Goal: Task Accomplishment & Management: Manage account settings

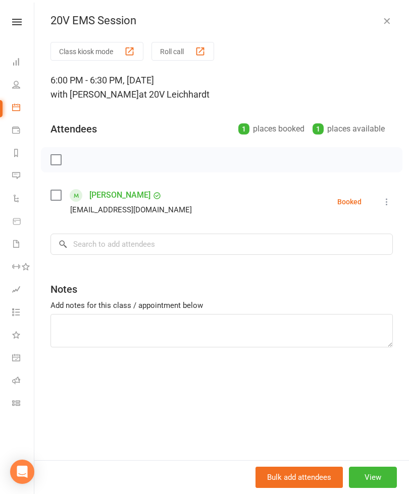
click at [388, 200] on icon at bounding box center [387, 202] width 10 height 10
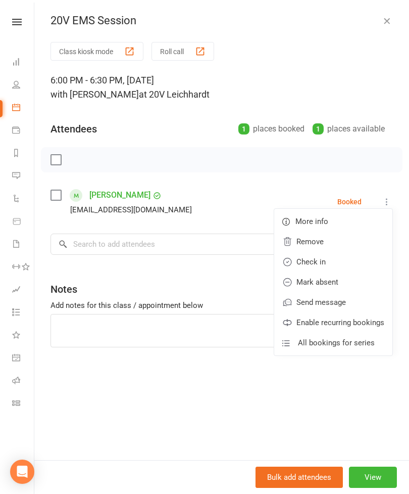
click at [337, 263] on link "Check in" at bounding box center [333, 262] width 118 height 20
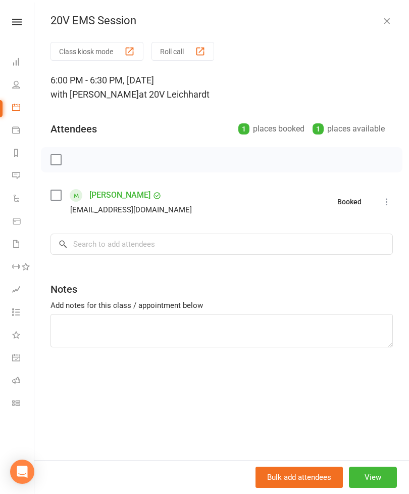
click at [384, 29] on div "20V EMS Session Class kiosk mode Roll call 6:00 PM - 6:30 PM, [DATE] with [PERS…" at bounding box center [221, 247] width 375 height 494
click at [117, 201] on link "[PERSON_NAME]" at bounding box center [119, 195] width 61 height 16
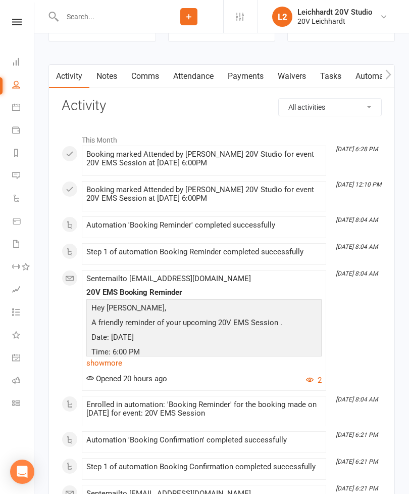
scroll to position [1340, 0]
click at [20, 109] on link "Calendar" at bounding box center [23, 108] width 23 height 23
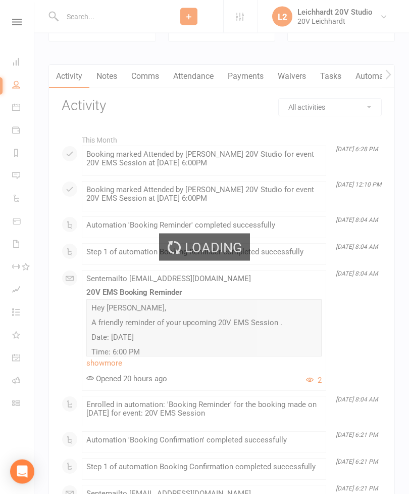
scroll to position [1341, 0]
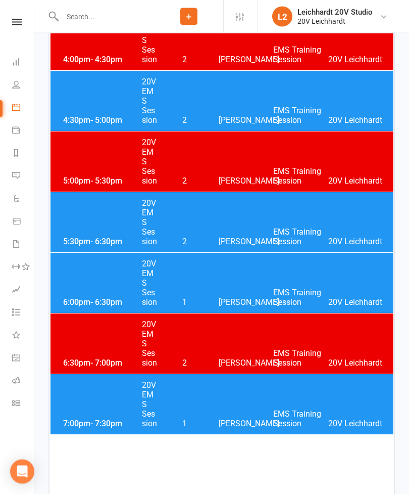
click at [224, 283] on div "6:00pm - 6:30pm 20V EMS Session 1 [PERSON_NAME] EMS Training Session 20V [PERSO…" at bounding box center [222, 283] width 343 height 60
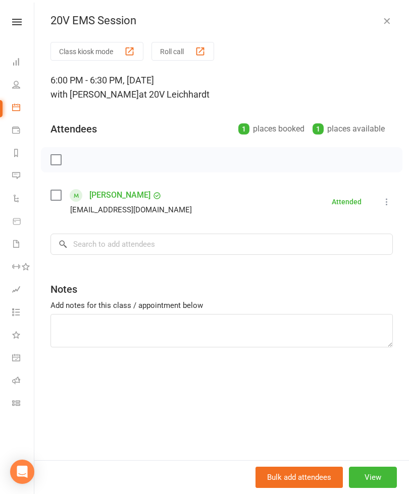
click at [392, 20] on icon "button" at bounding box center [387, 21] width 10 height 10
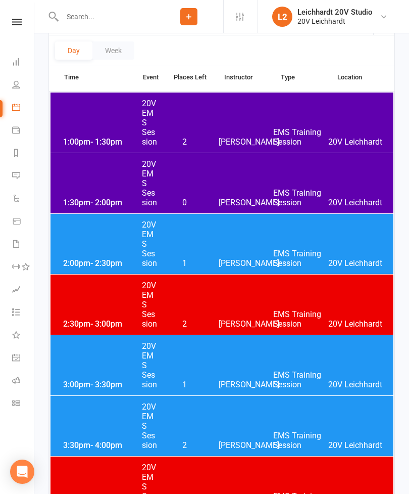
scroll to position [0, 0]
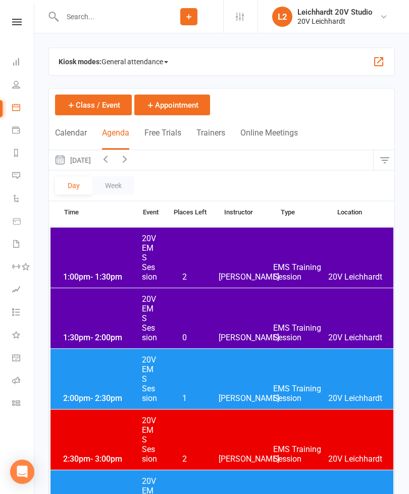
click at [96, 167] on button "[DATE]" at bounding box center [72, 160] width 47 height 20
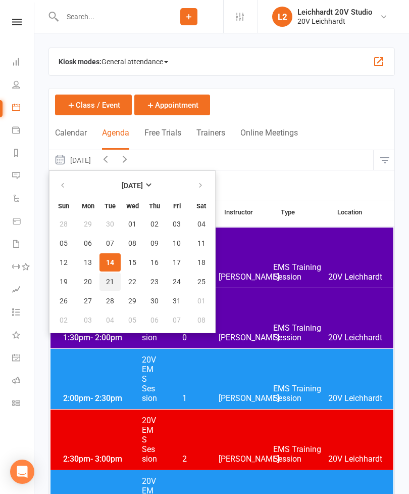
click at [114, 290] on button "21" at bounding box center [110, 281] width 21 height 18
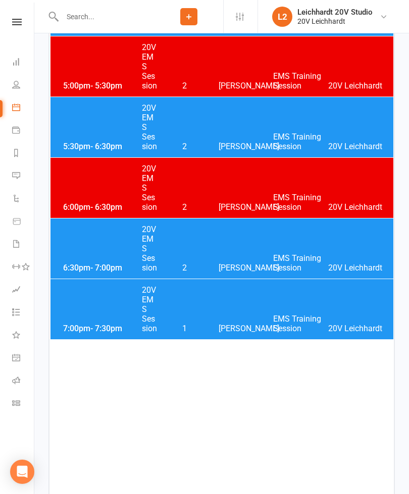
scroll to position [662, 0]
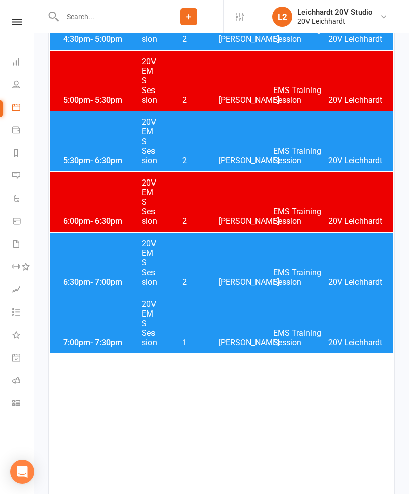
click at [231, 198] on div "6:00pm - 6:30pm 20V EMS Session 2 [PERSON_NAME] EMS Training Session 20V [PERSO…" at bounding box center [222, 202] width 343 height 60
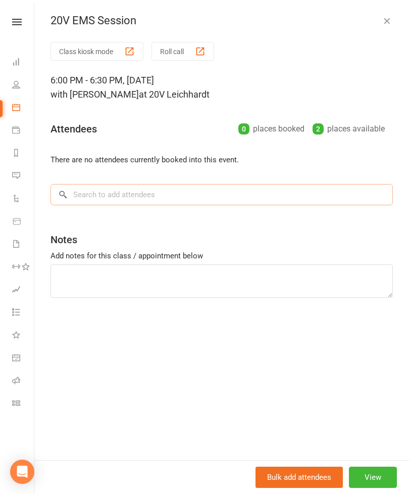
click at [185, 196] on input "search" at bounding box center [222, 194] width 343 height 21
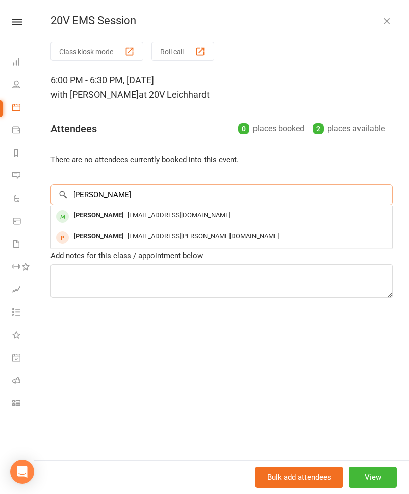
type input "[PERSON_NAME]"
click at [157, 218] on span "[EMAIL_ADDRESS][DOMAIN_NAME]" at bounding box center [179, 215] width 103 height 8
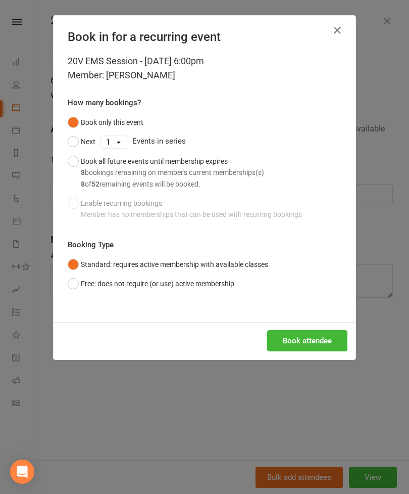
click at [102, 175] on div "8 bookings remaining on member's current memberships(s) 8 of 52 remaining event…" at bounding box center [172, 178] width 183 height 23
click at [320, 339] on button "Book attendee" at bounding box center [307, 340] width 80 height 21
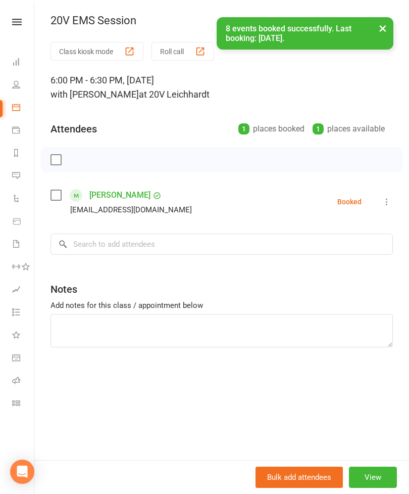
click at [379, 477] on button "View" at bounding box center [373, 476] width 48 height 21
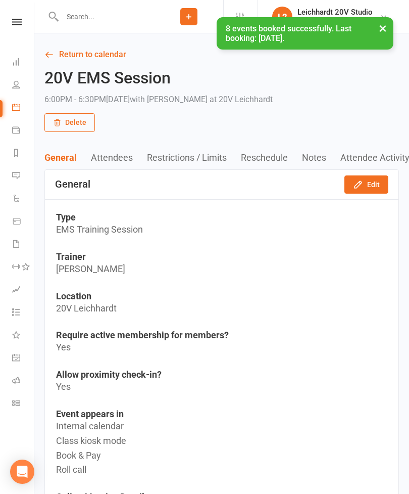
click at [364, 184] on button "Edit" at bounding box center [367, 184] width 44 height 18
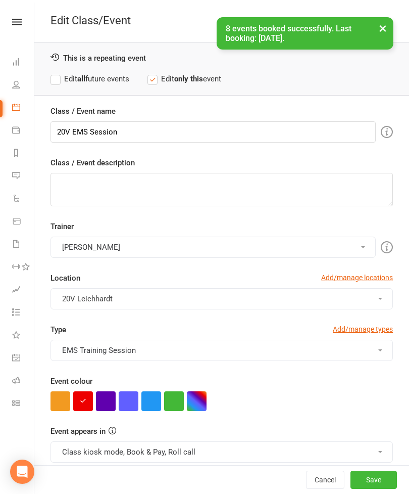
click at [157, 403] on button "button" at bounding box center [152, 401] width 20 height 20
click at [372, 484] on button "Save" at bounding box center [374, 480] width 46 height 18
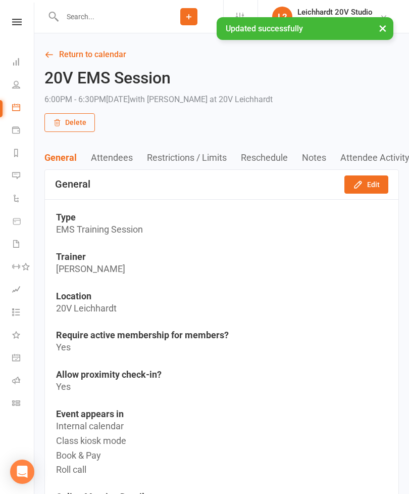
click at [375, 186] on button "Edit" at bounding box center [367, 184] width 44 height 18
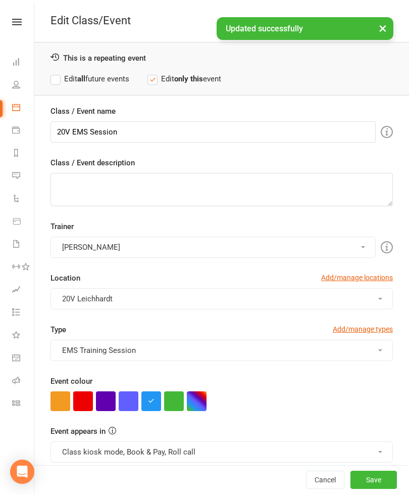
click at [156, 452] on button "Class kiosk mode, Book & Pay, Roll call" at bounding box center [222, 451] width 343 height 21
click at [107, 81] on label "Edit all future events" at bounding box center [90, 79] width 79 height 12
click at [358, 484] on button "Save" at bounding box center [374, 480] width 46 height 18
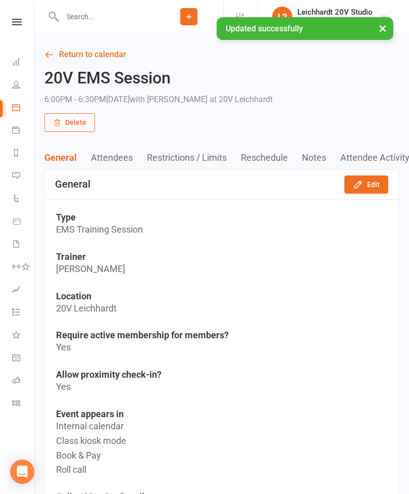
click at [20, 178] on link "Messages" at bounding box center [23, 176] width 23 height 23
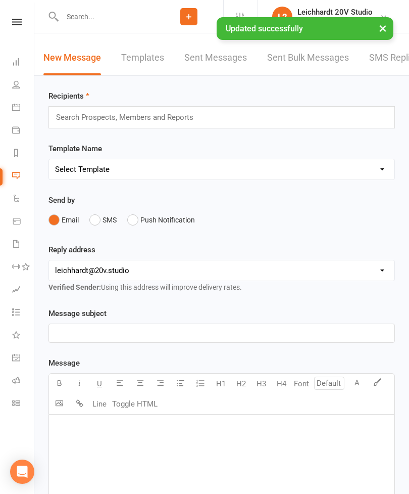
click at [389, 58] on link "SMS Replies" at bounding box center [394, 57] width 51 height 35
